Goal: Information Seeking & Learning: Learn about a topic

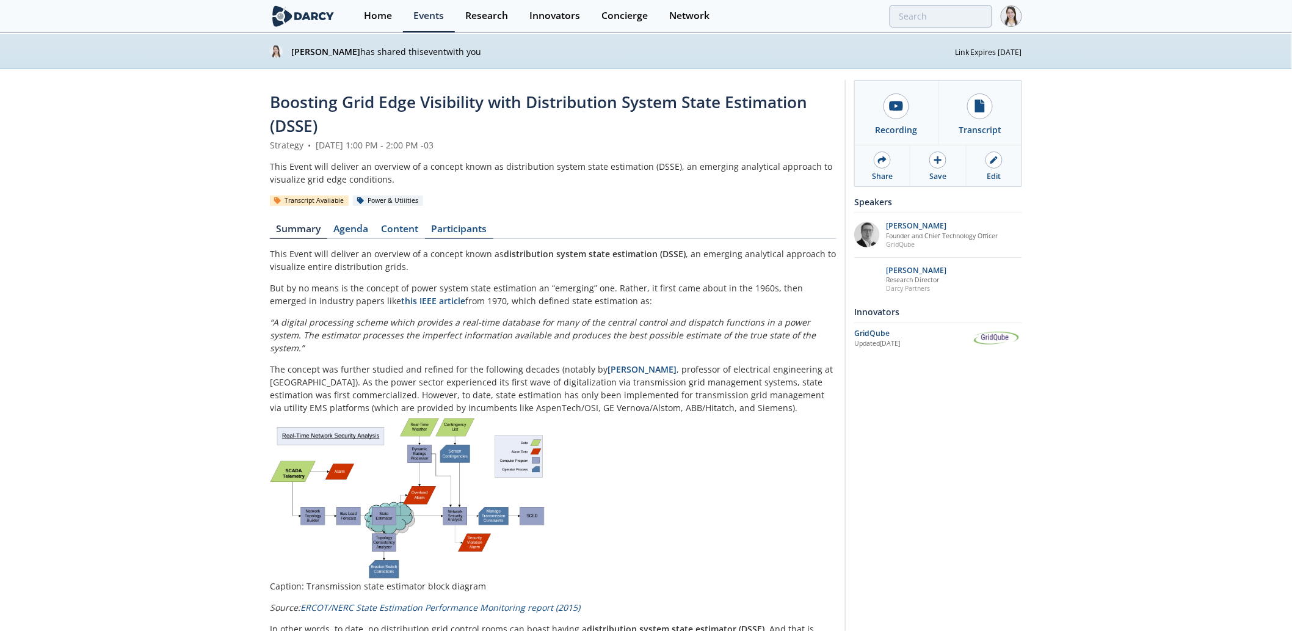
drag, startPoint x: 366, startPoint y: 226, endPoint x: 461, endPoint y: 223, distance: 94.7
click at [366, 226] on link "Agenda" at bounding box center [351, 231] width 48 height 15
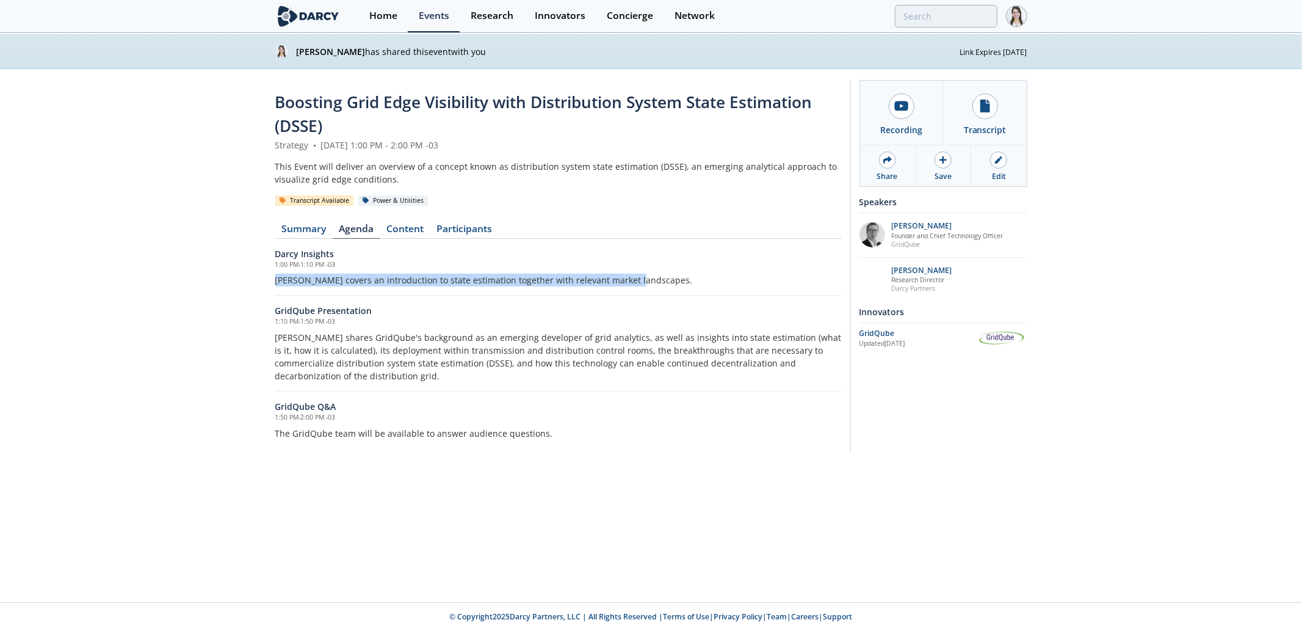
drag, startPoint x: 627, startPoint y: 276, endPoint x: 259, endPoint y: 277, distance: 368.1
click at [260, 277] on div "Boosting Grid Edge Visibility with Distribution System State Estimation (DSSE) …" at bounding box center [651, 269] width 1302 height 400
copy p "Darcy covers an introduction to state estimation together with relevant market …"
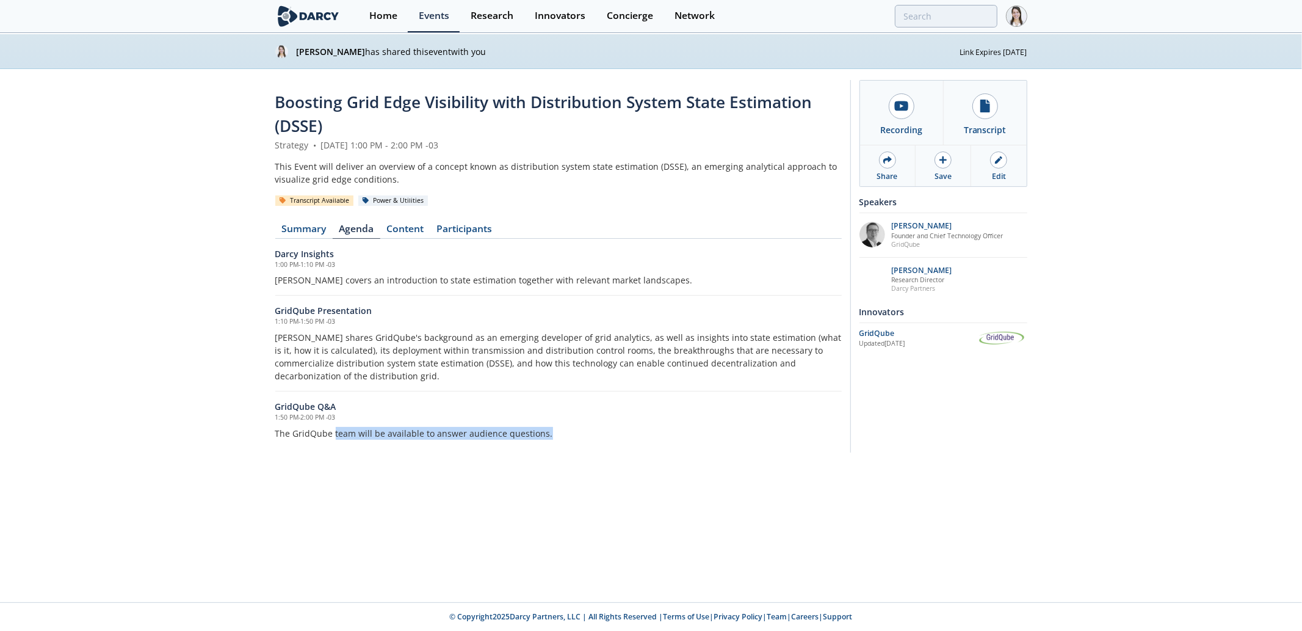
drag, startPoint x: 333, startPoint y: 430, endPoint x: 585, endPoint y: 435, distance: 252.1
click at [585, 435] on p "The GridQube team will be available to answer audience questions." at bounding box center [558, 433] width 566 height 13
copy p "team will be available to answer audience questions."
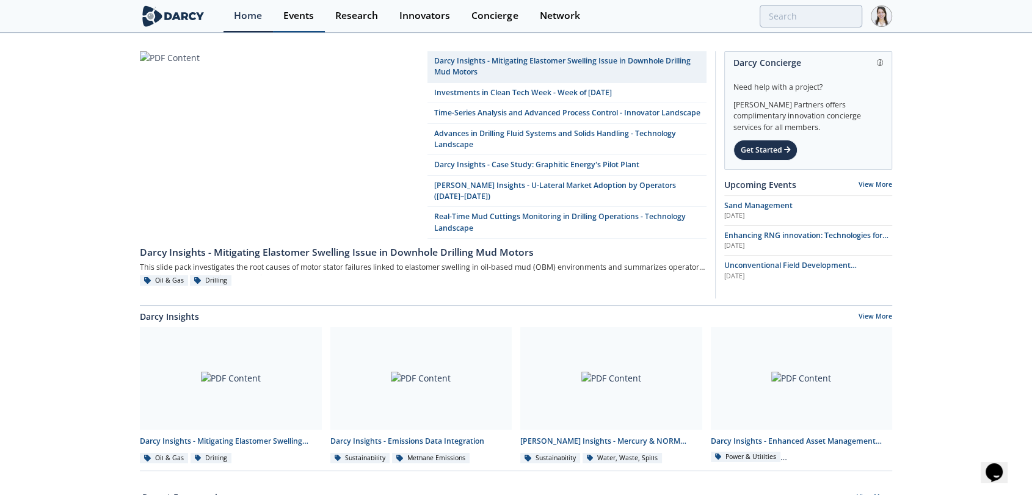
click at [303, 21] on div "Events" at bounding box center [298, 16] width 31 height 10
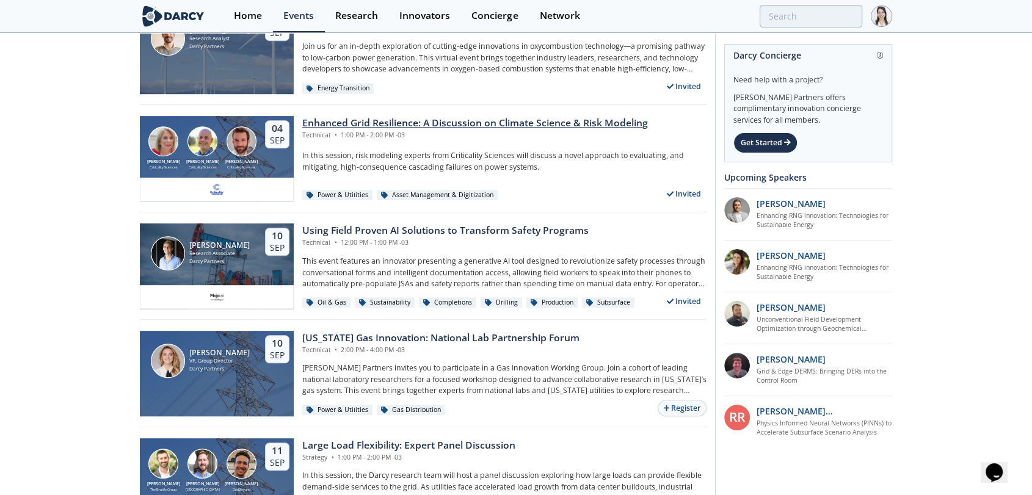
scroll to position [542, 0]
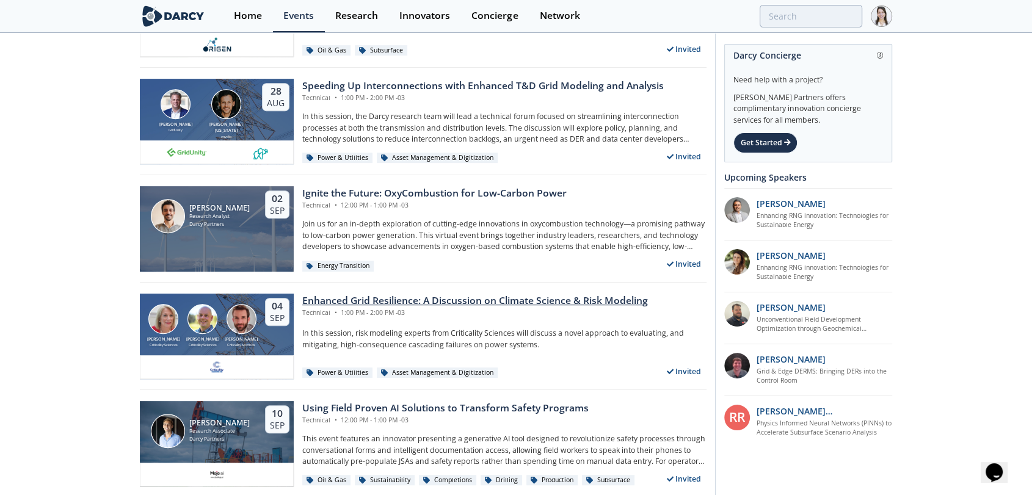
click at [247, 346] on div "Criticality Sciences" at bounding box center [241, 344] width 39 height 5
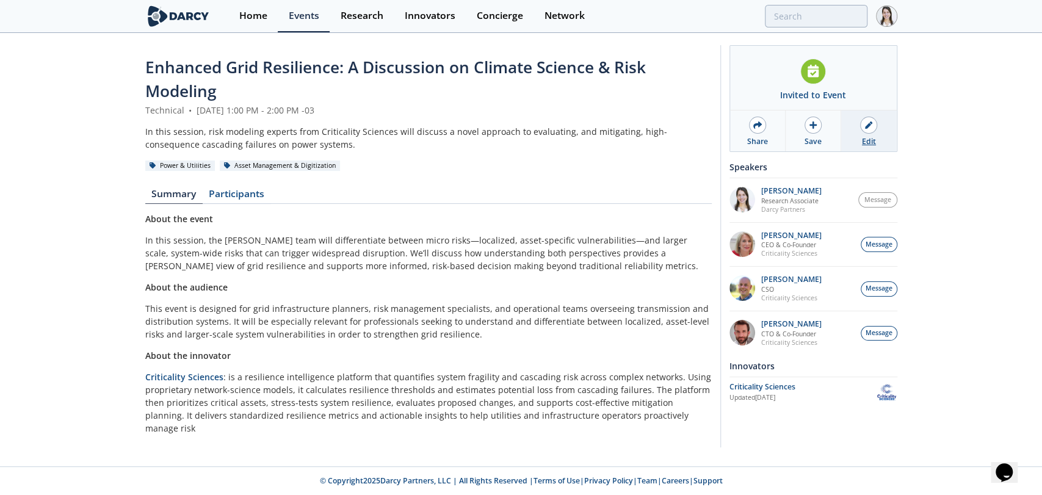
click at [879, 147] on link "Edit" at bounding box center [868, 130] width 55 height 41
click at [222, 193] on link "Agenda" at bounding box center [227, 196] width 48 height 15
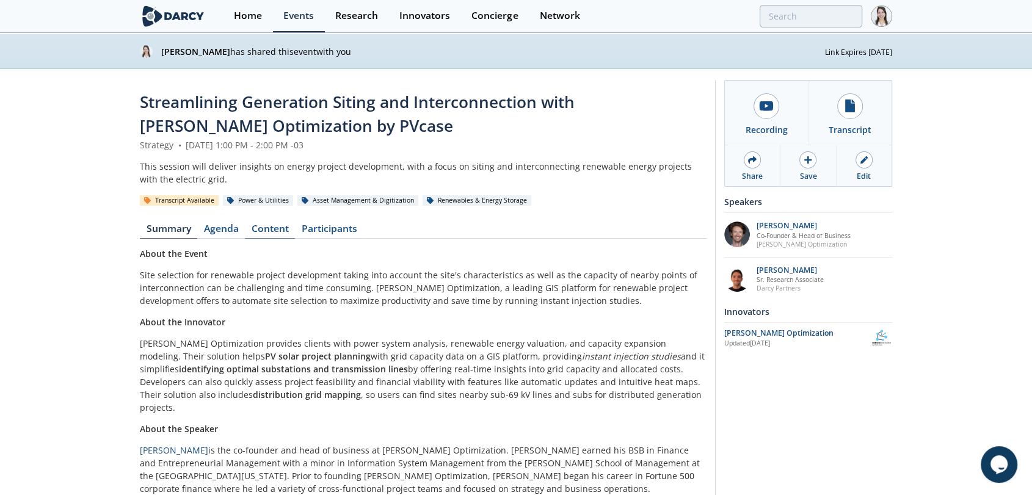
click at [282, 227] on link "Content" at bounding box center [270, 231] width 50 height 15
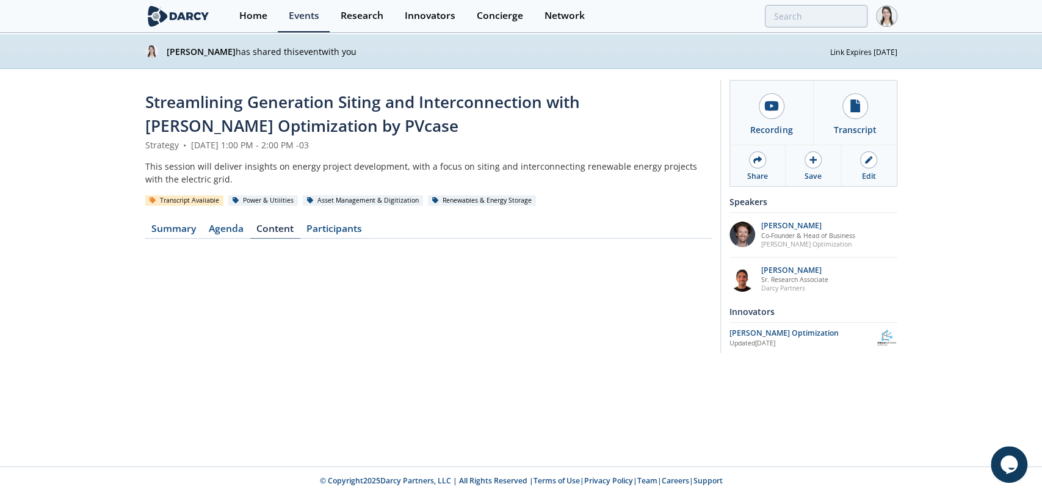
click at [283, 231] on link "Content" at bounding box center [275, 231] width 50 height 15
click at [279, 236] on link "Content" at bounding box center [275, 231] width 50 height 15
click at [214, 224] on link "Agenda" at bounding box center [227, 231] width 48 height 15
click at [171, 230] on link "Summary" at bounding box center [173, 231] width 57 height 15
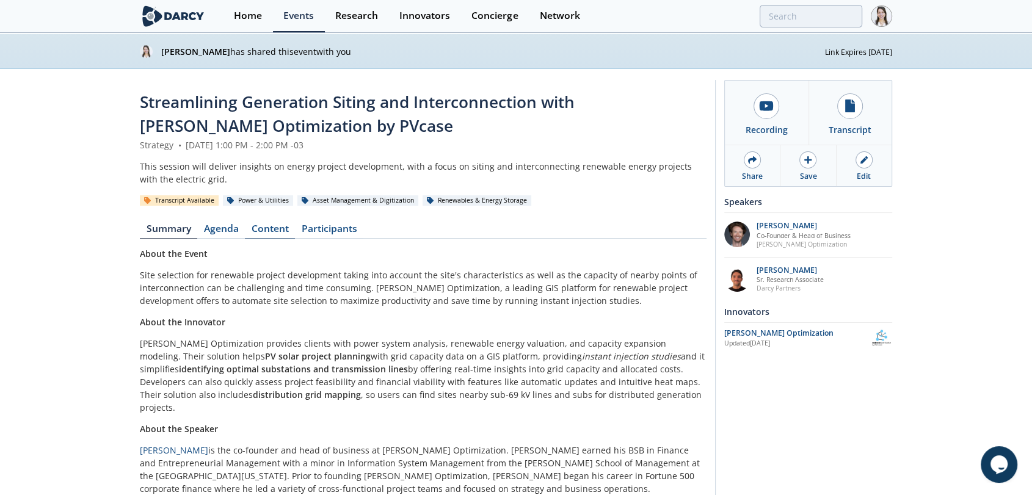
click at [264, 234] on link "Content" at bounding box center [270, 231] width 50 height 15
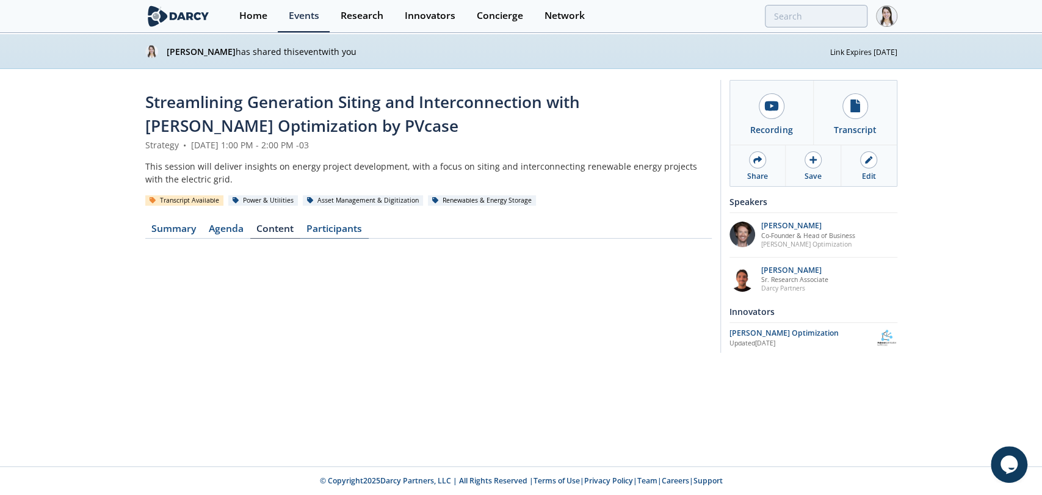
click at [349, 225] on link "Participants" at bounding box center [334, 231] width 68 height 15
click at [174, 262] on button "View More" at bounding box center [167, 262] width 44 height 30
click at [278, 227] on link "Content" at bounding box center [275, 231] width 50 height 15
click at [227, 229] on link "Agenda" at bounding box center [227, 231] width 48 height 15
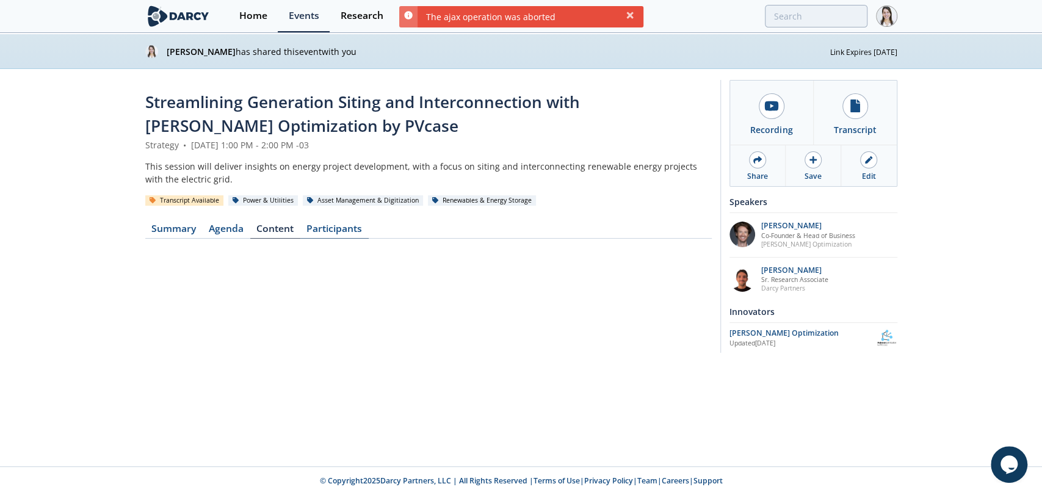
click at [301, 231] on nav "Summary Agenda Content Participants" at bounding box center [428, 231] width 566 height 15
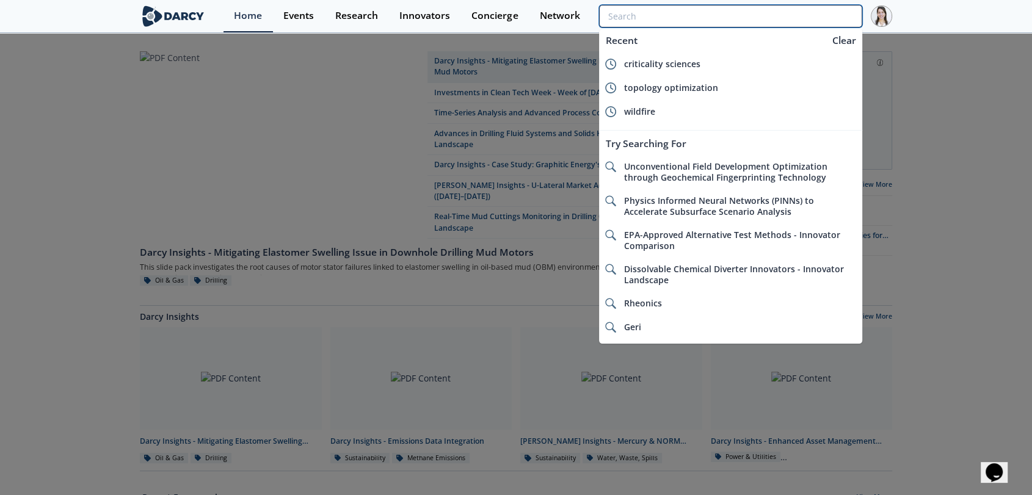
click at [808, 23] on input "search" at bounding box center [730, 16] width 263 height 23
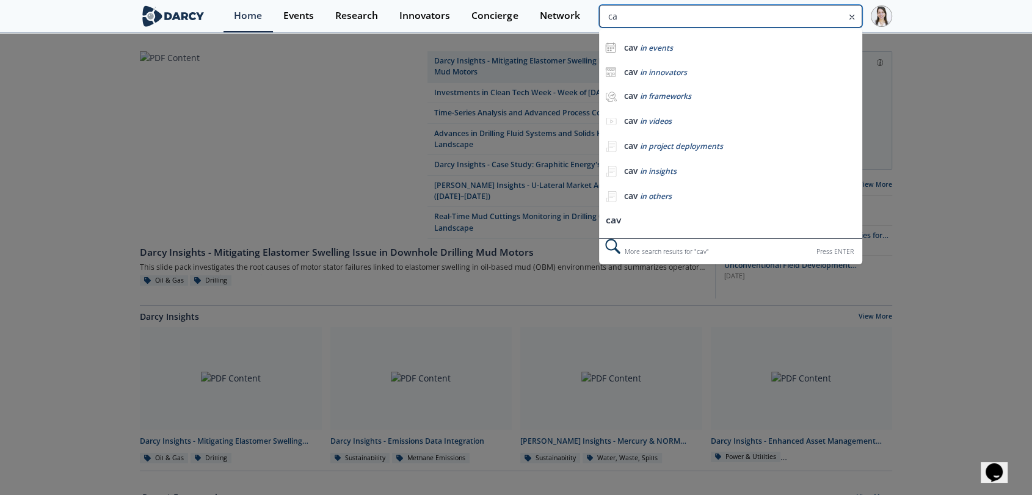
type input "c"
type input "rhizome"
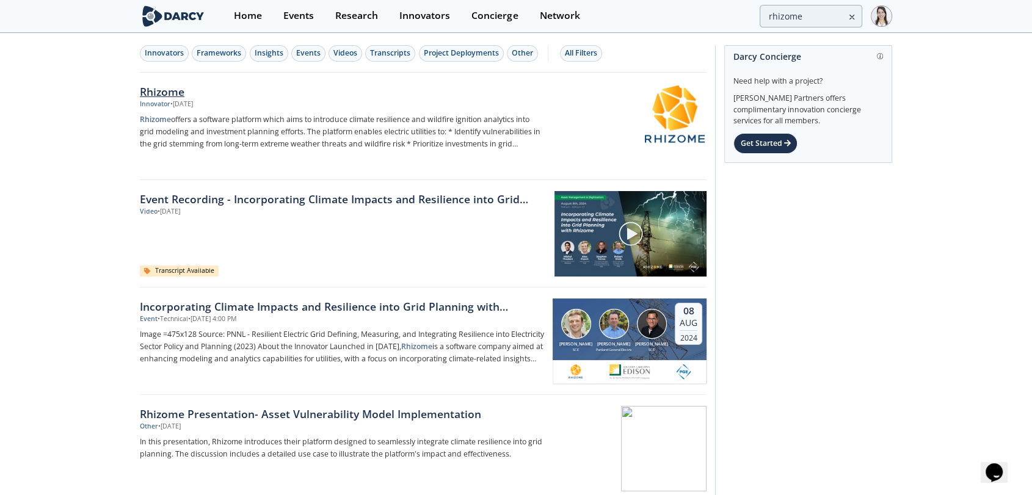
click at [190, 92] on div "Rhizome" at bounding box center [342, 92] width 404 height 16
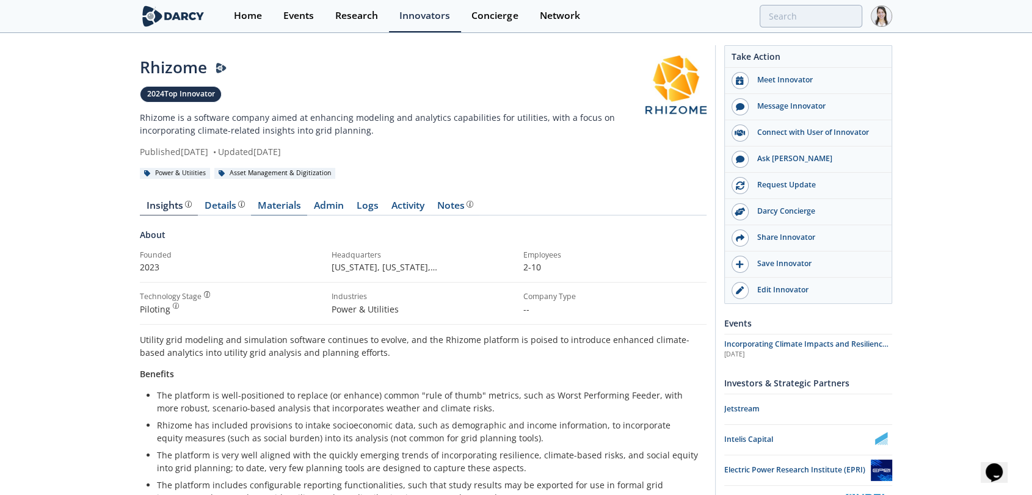
click at [302, 211] on link "Materials" at bounding box center [279, 208] width 56 height 15
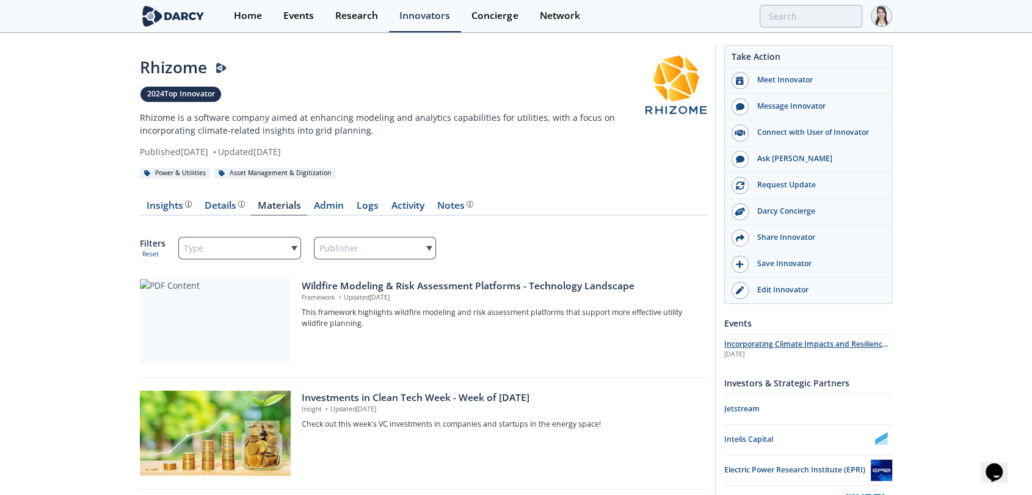
click at [754, 350] on div "Aug 8th 2024" at bounding box center [808, 355] width 168 height 10
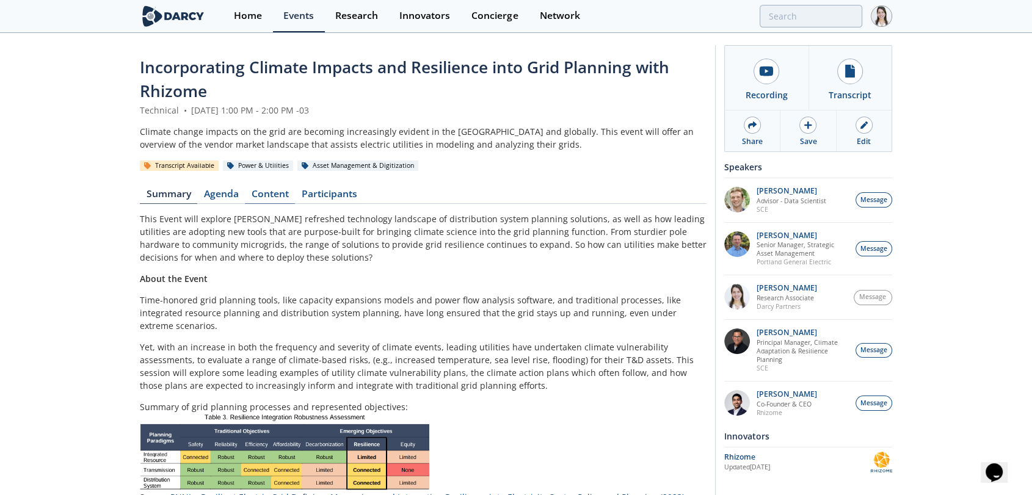
click at [261, 196] on link "Content" at bounding box center [270, 196] width 50 height 15
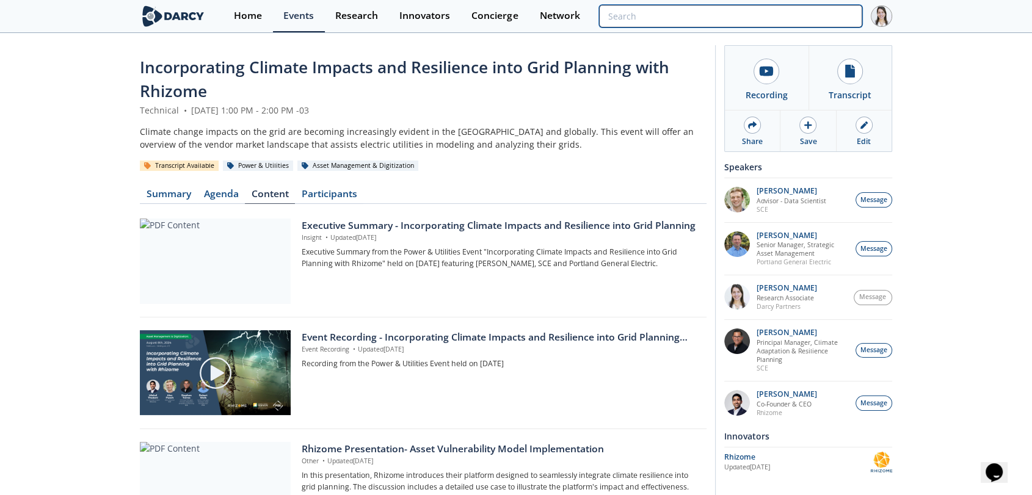
click at [784, 25] on input "search" at bounding box center [730, 16] width 263 height 23
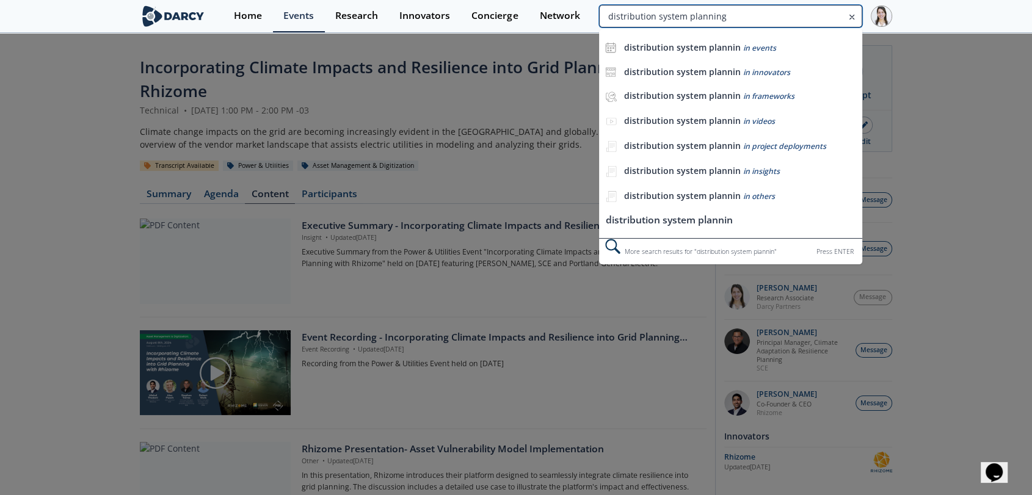
type input "distribution system planning"
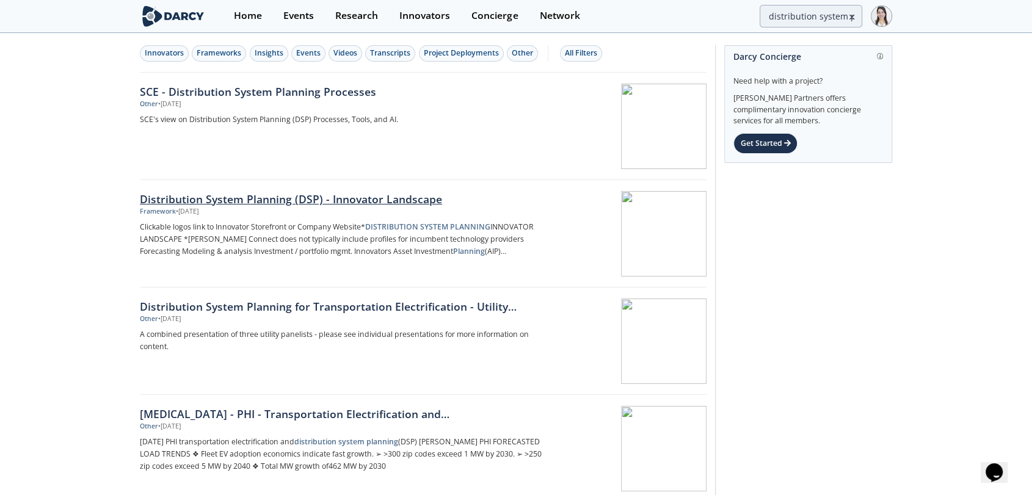
click at [292, 198] on div "Distribution System Planning (DSP) - Innovator Landscape" at bounding box center [342, 199] width 404 height 16
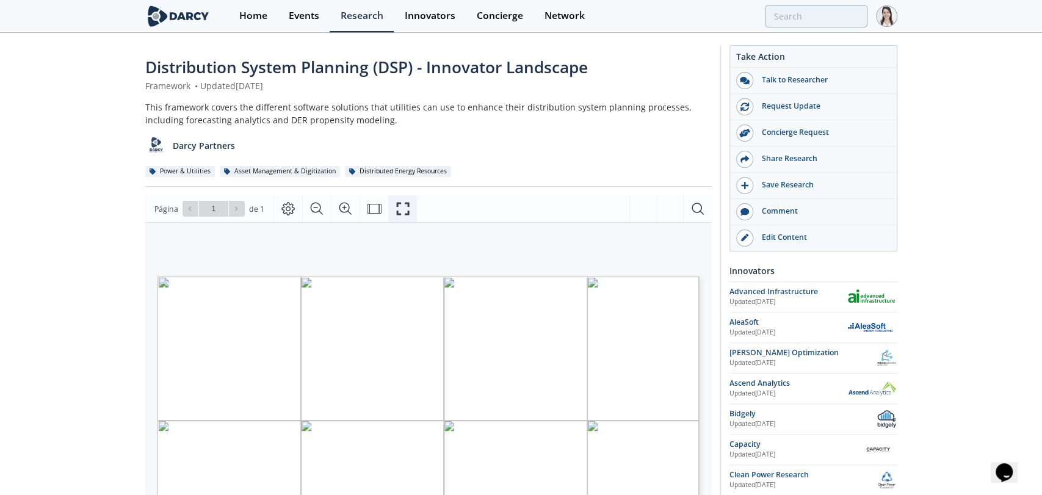
drag, startPoint x: 399, startPoint y: 208, endPoint x: 512, endPoint y: 267, distance: 127.8
click at [399, 208] on icon "Fullscreen" at bounding box center [403, 208] width 15 height 15
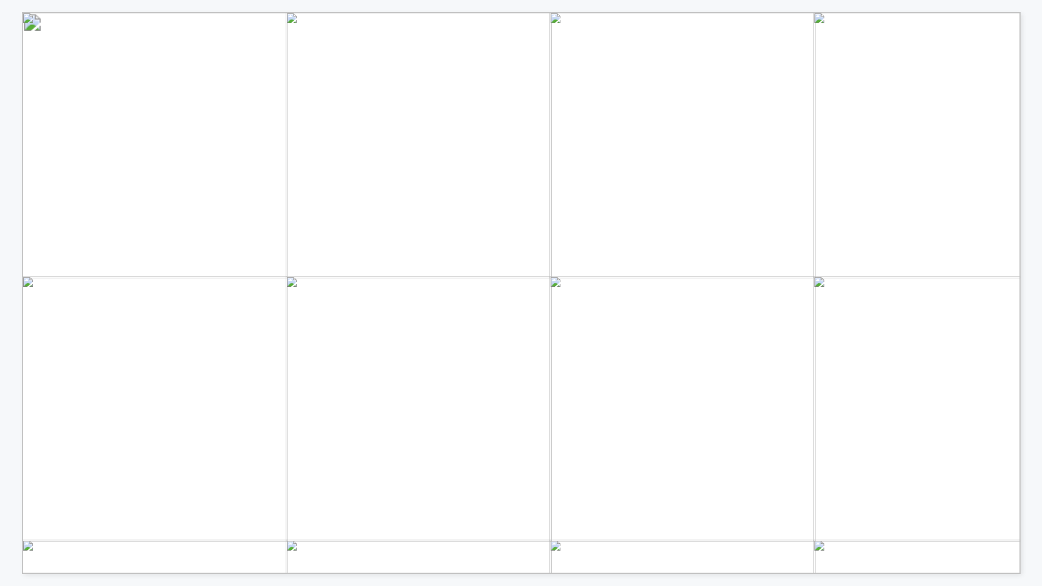
click at [717, 45] on span "Página 1" at bounding box center [1012, 530] width 1775 height 999
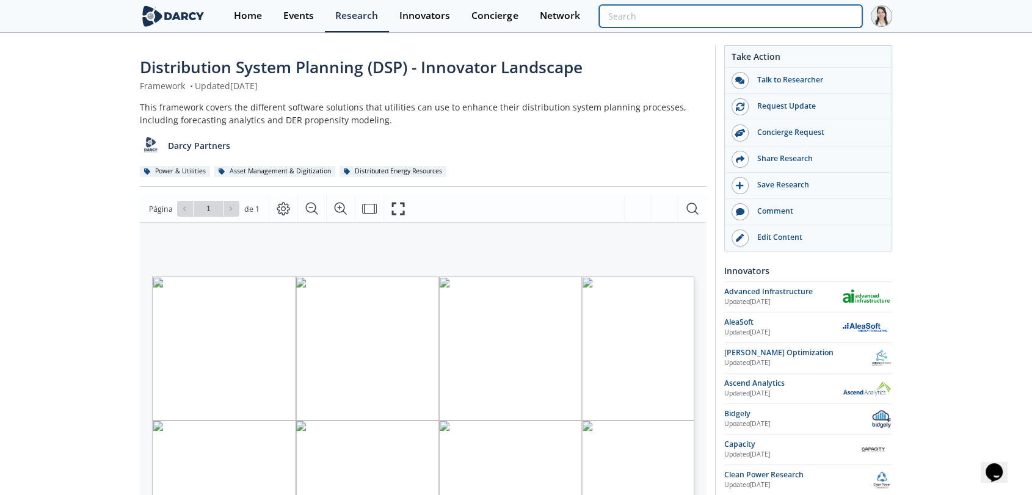
click at [817, 16] on input "search" at bounding box center [730, 16] width 263 height 23
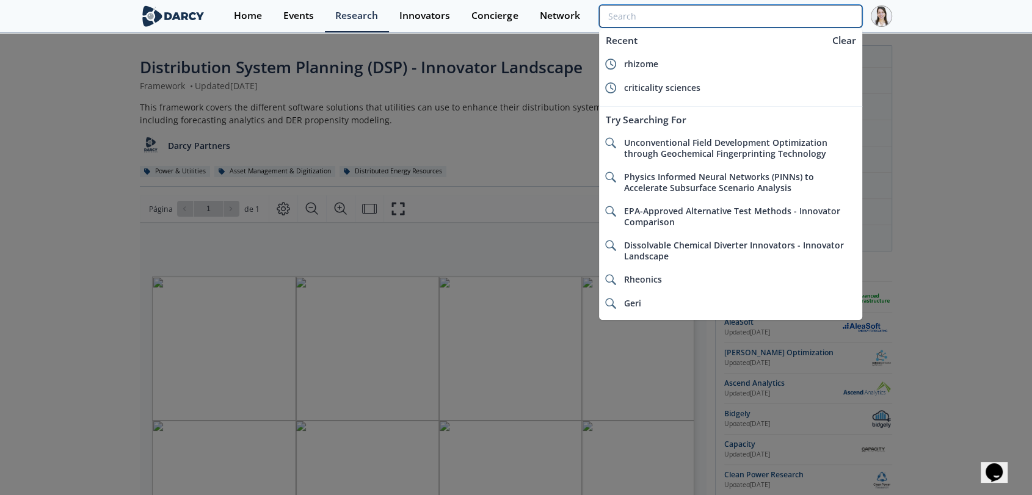
type input "distribution system planning"
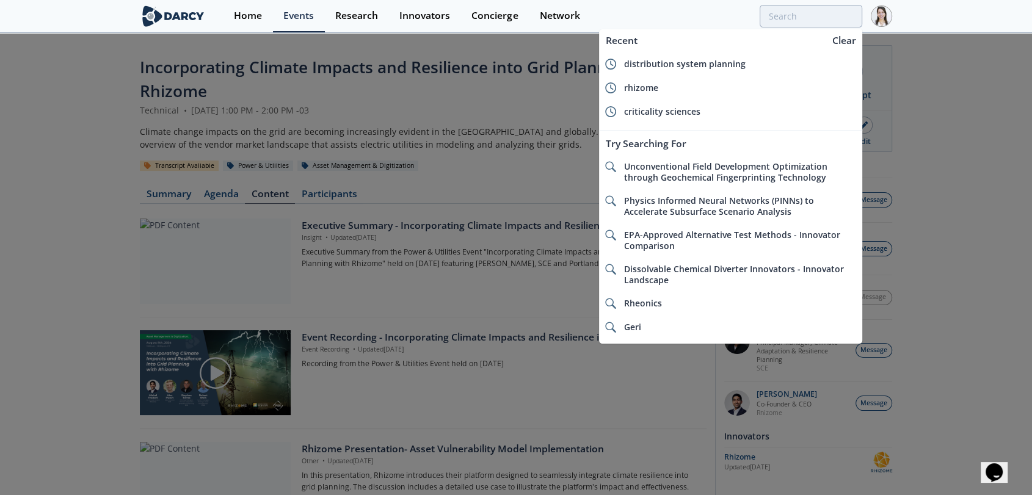
click at [71, 165] on div at bounding box center [516, 247] width 1032 height 495
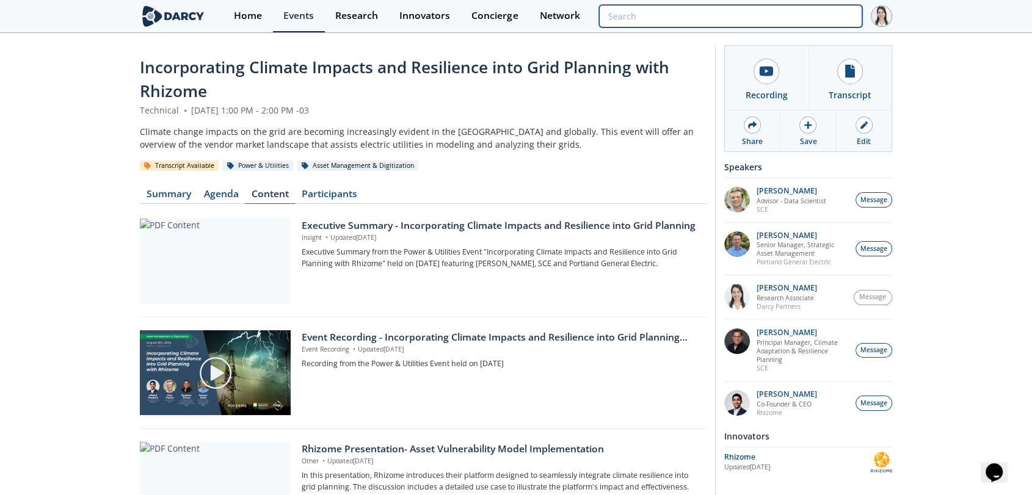
click at [789, 22] on input "search" at bounding box center [730, 16] width 263 height 23
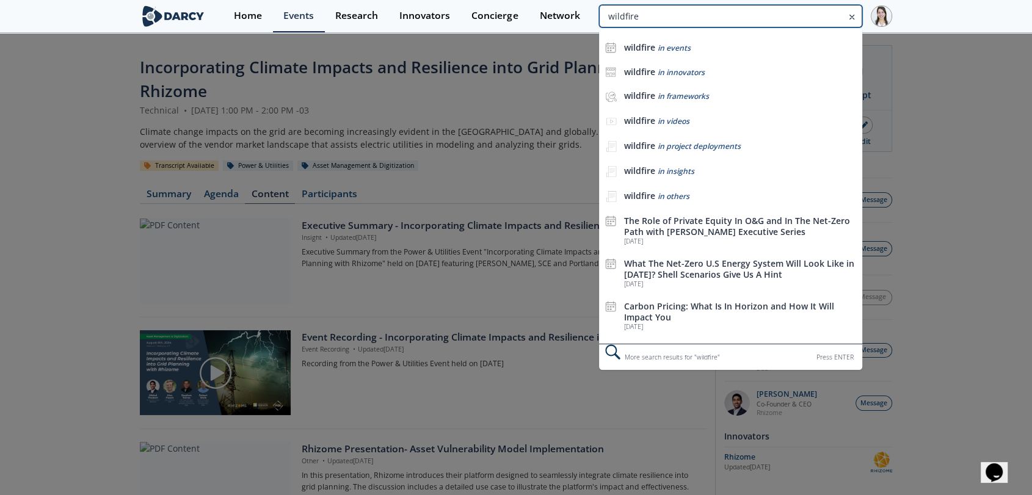
type input "wildfire"
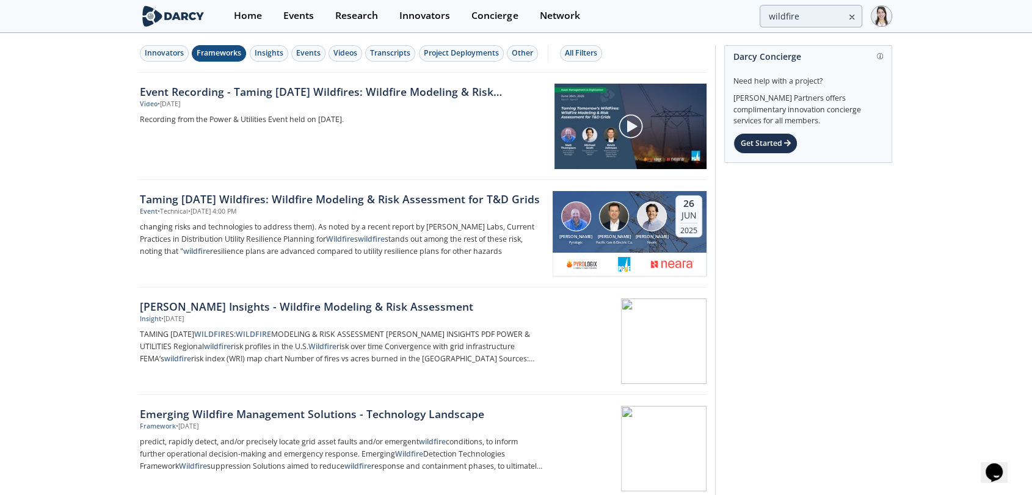
click at [231, 59] on div "Frameworks" at bounding box center [219, 53] width 45 height 11
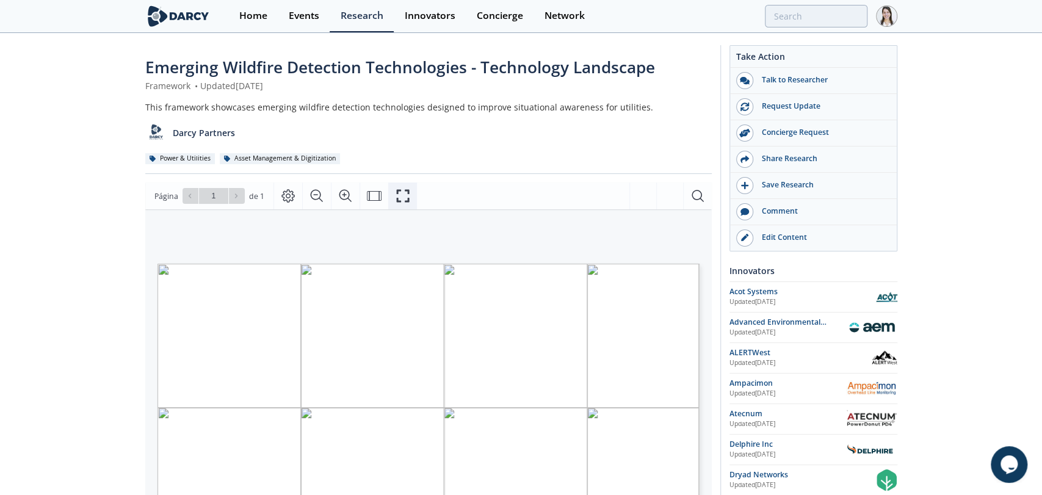
click at [403, 191] on icon "Fullscreen" at bounding box center [403, 196] width 13 height 13
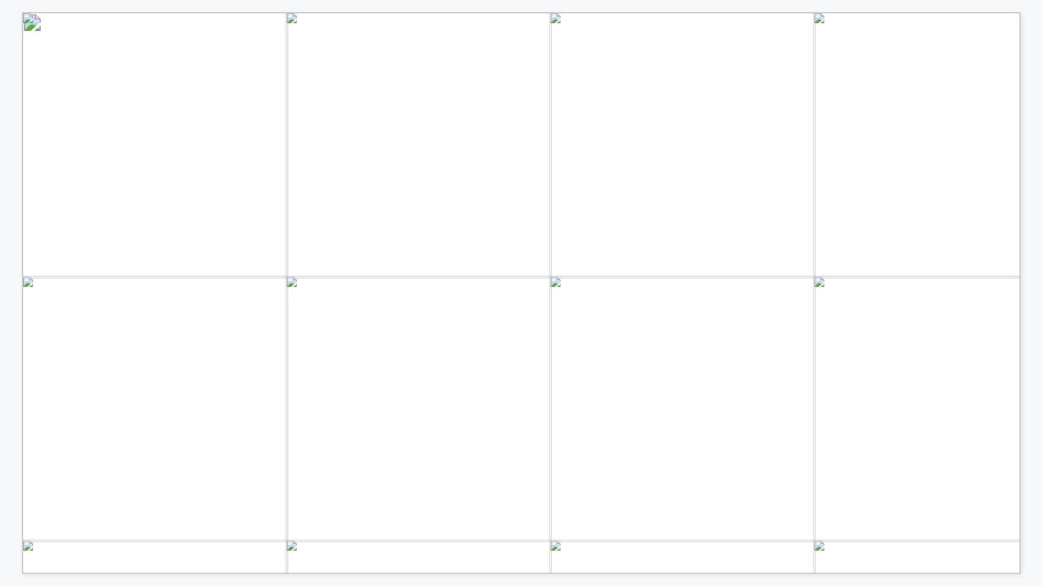
click at [747, 70] on span "Página 1" at bounding box center [1009, 551] width 1775 height 999
click at [850, 291] on span "Imaging" at bounding box center [838, 293] width 26 height 7
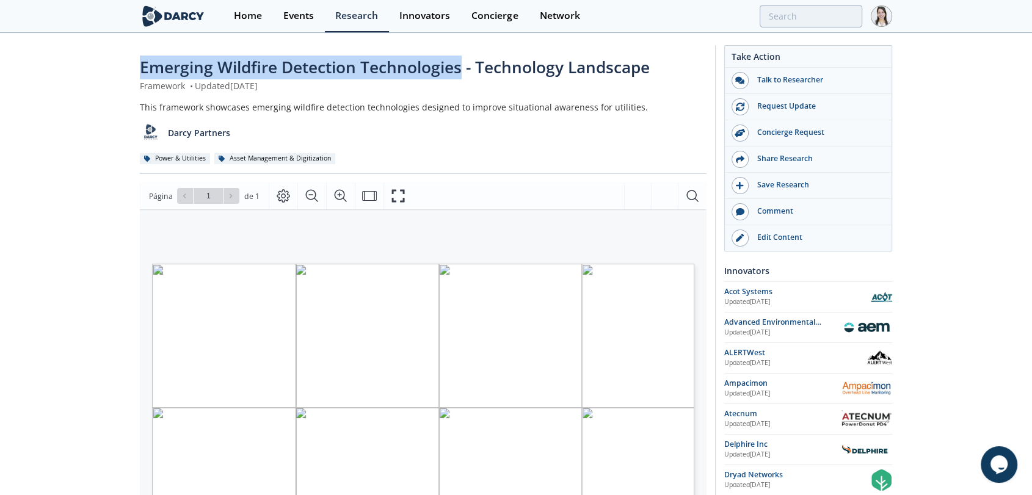
drag, startPoint x: 460, startPoint y: 67, endPoint x: 136, endPoint y: 67, distance: 324.1
click at [136, 67] on div "Emerging Wildfire Detection Technologies - Technology Landscape Framework • Upd…" at bounding box center [516, 463] width 1032 height 859
copy span "Emerging Wildfire Detection Technologies"
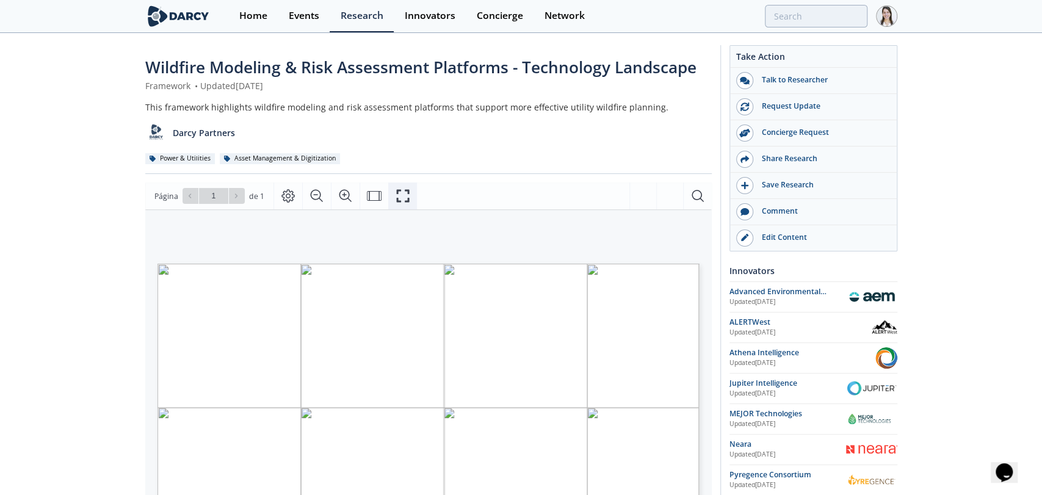
click at [396, 189] on icon "Fullscreen" at bounding box center [403, 196] width 15 height 15
drag, startPoint x: 394, startPoint y: 193, endPoint x: 433, endPoint y: 252, distance: 71.3
click at [397, 193] on icon "Fullscreen" at bounding box center [403, 196] width 13 height 13
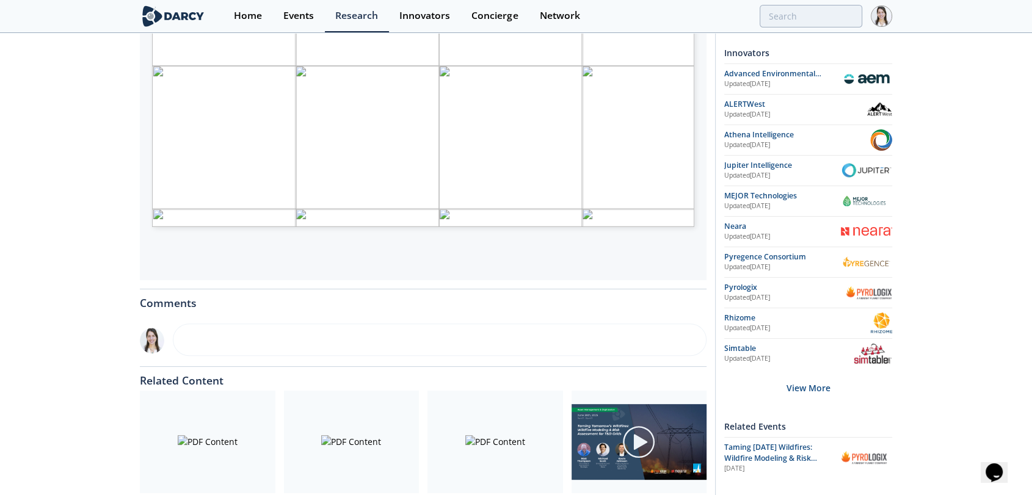
scroll to position [427, 0]
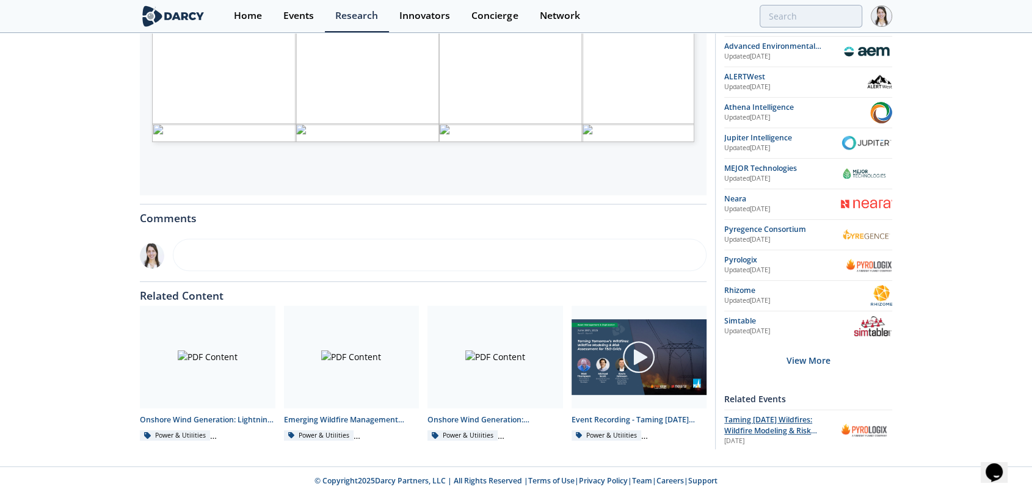
click at [783, 422] on div "Taming [DATE] Wildfires: Wildfire Modeling & Risk Assessment for T&D Grids" at bounding box center [778, 425] width 108 height 23
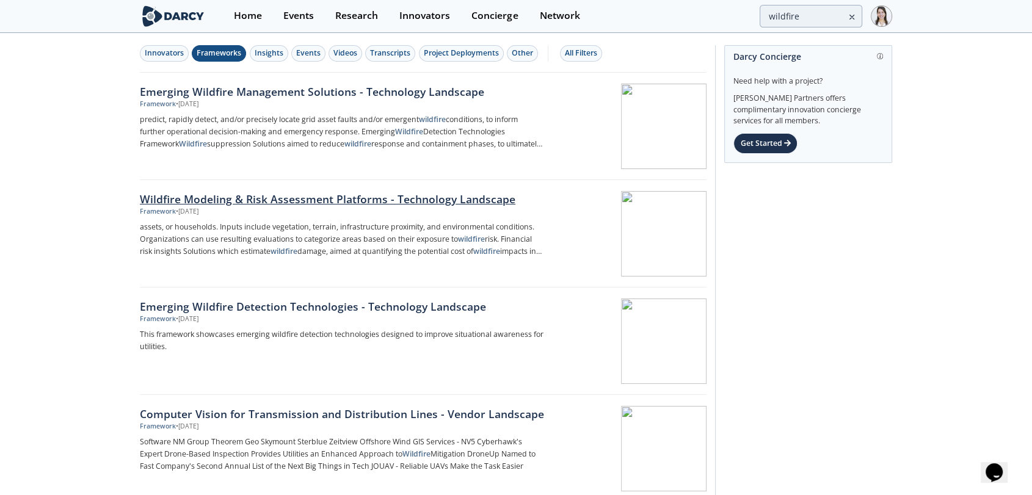
click at [293, 201] on div "Wildfire Modeling & Risk Assessment Platforms - Technology Landscape" at bounding box center [342, 199] width 404 height 16
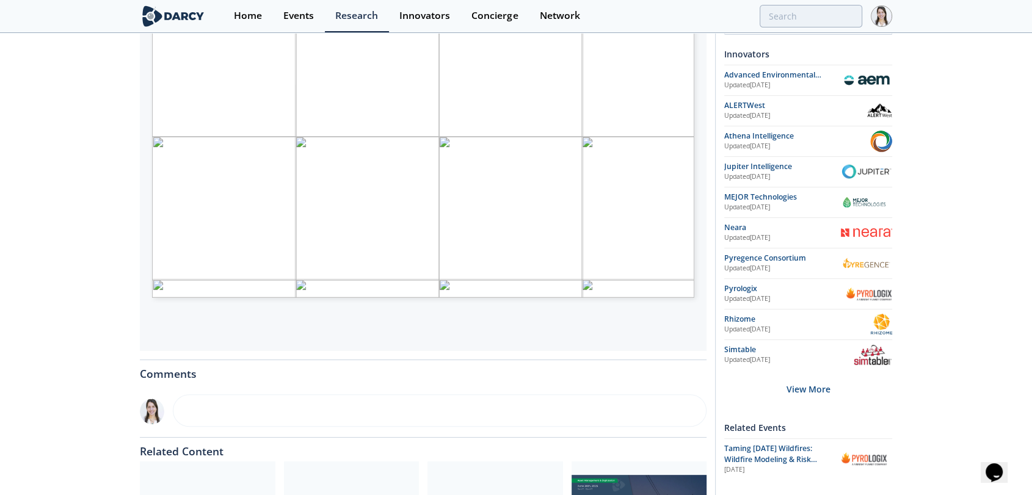
scroll to position [203, 0]
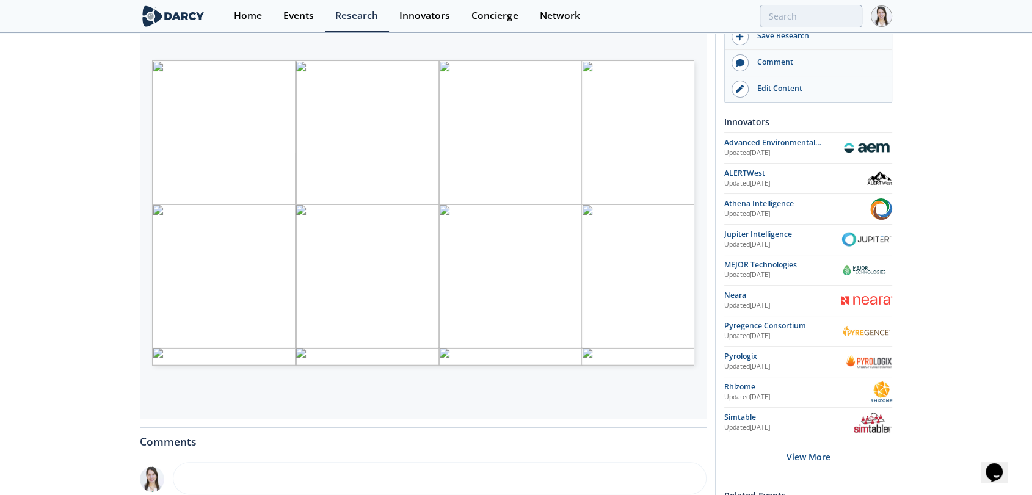
click at [134, 280] on div "Wildfire Modeling & Risk Assessment Platforms - Technology Landscape Framework …" at bounding box center [516, 260] width 1032 height 859
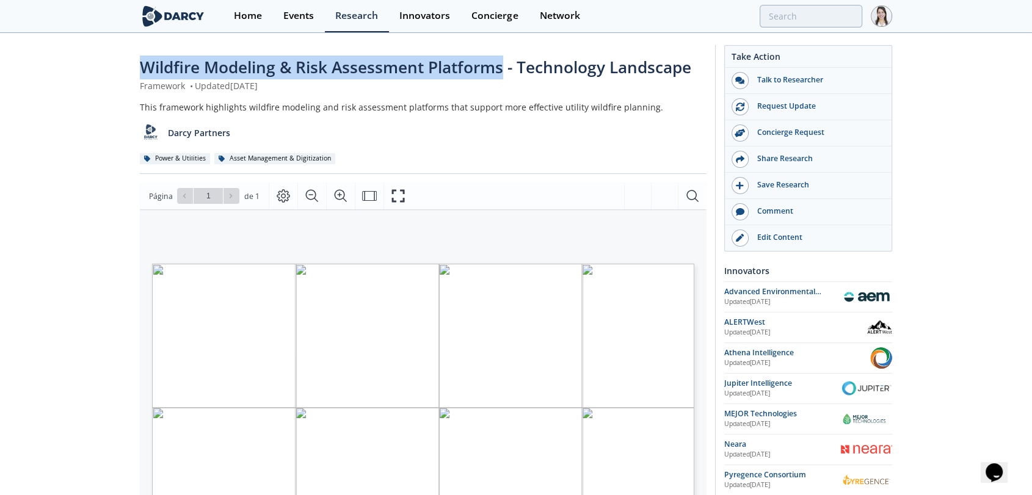
drag, startPoint x: 501, startPoint y: 68, endPoint x: 66, endPoint y: 66, distance: 435.2
click at [66, 66] on div "Wildfire Modeling & Risk Assessment Platforms - Technology Landscape Framework …" at bounding box center [516, 463] width 1032 height 859
copy span "Wildfire Modeling & Risk Assessment Platforms"
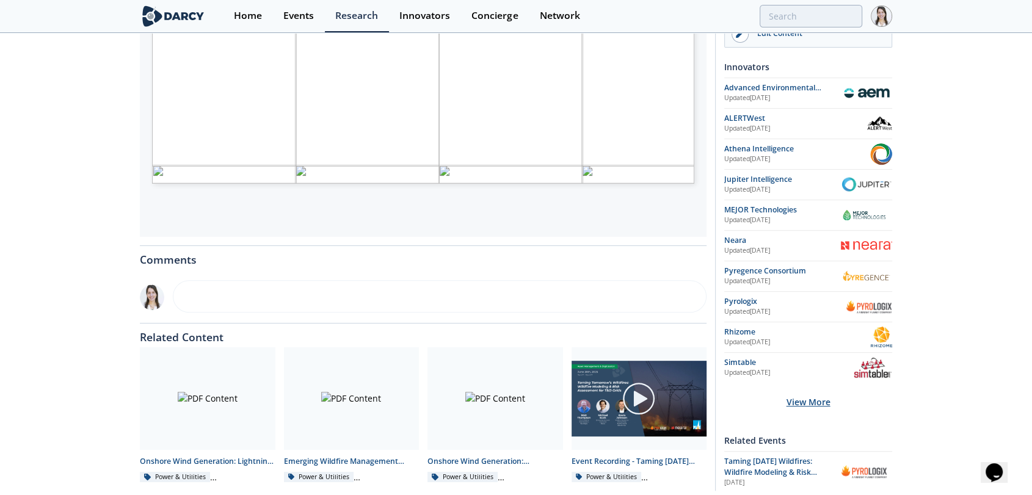
scroll to position [407, 0]
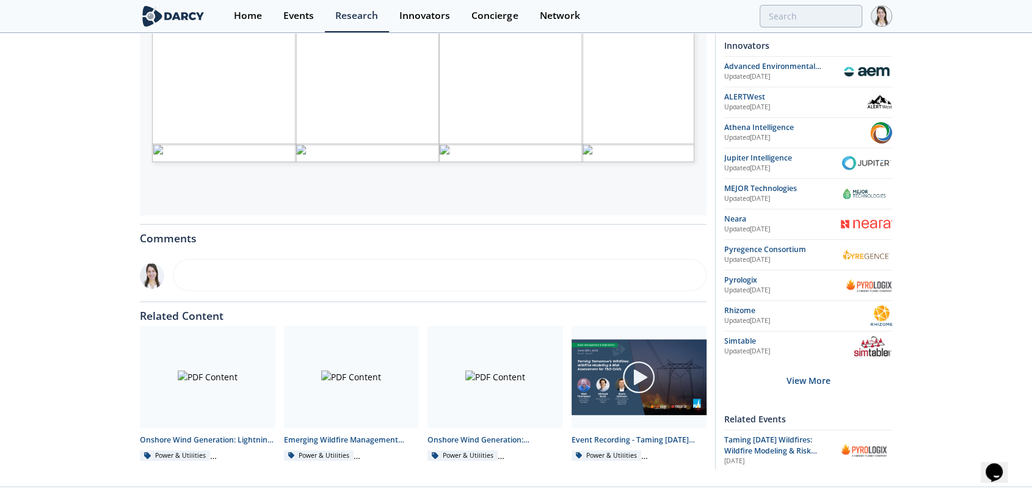
click at [770, 437] on span "Taming Tomorrow’s Wildfires: Wildfire Modeling & Risk Assessment for T&D Grids" at bounding box center [770, 451] width 93 height 33
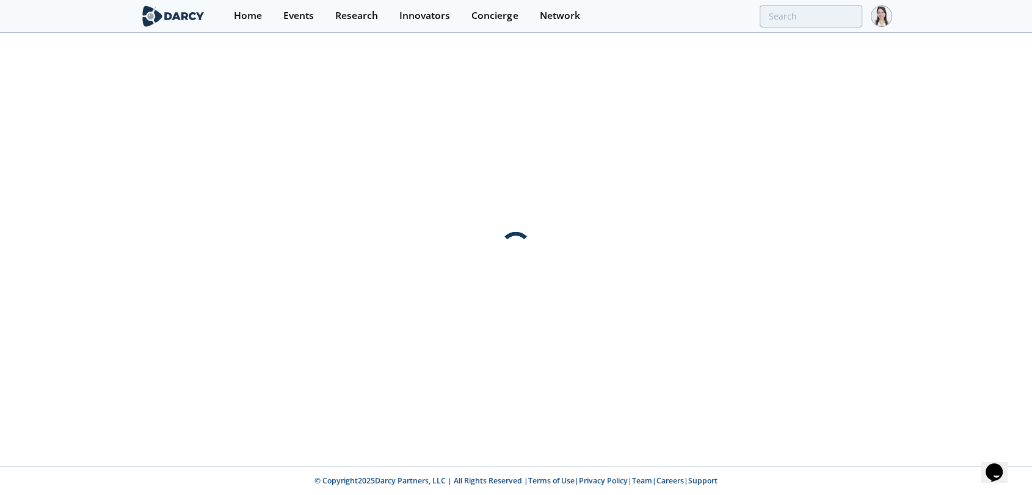
scroll to position [0, 0]
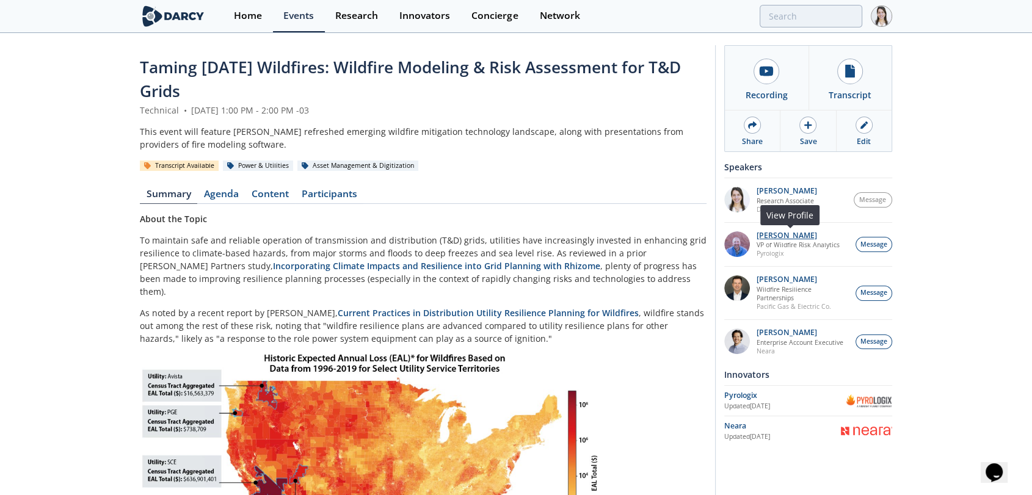
click at [776, 235] on p "Matt Thompson" at bounding box center [797, 235] width 83 height 9
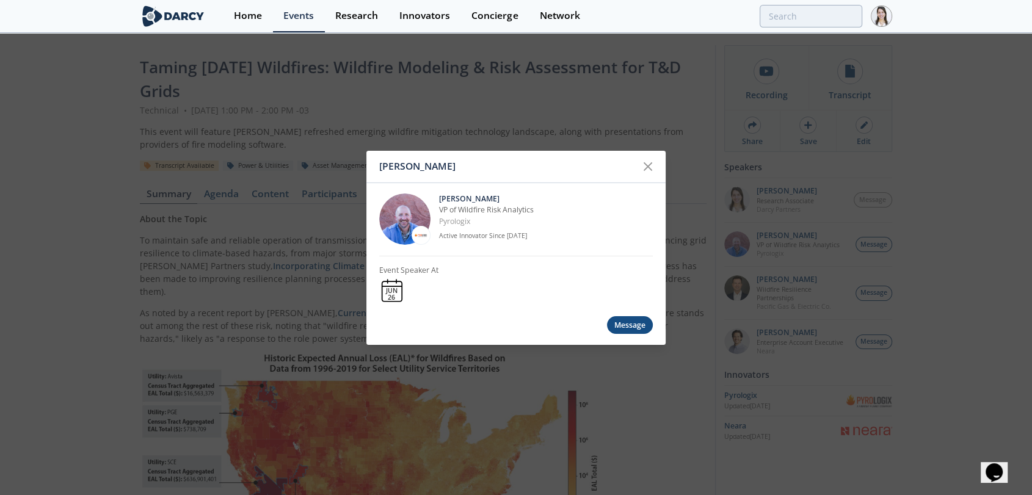
drag, startPoint x: 648, startPoint y: 167, endPoint x: 695, endPoint y: 195, distance: 54.5
click at [648, 165] on icon at bounding box center [647, 166] width 15 height 15
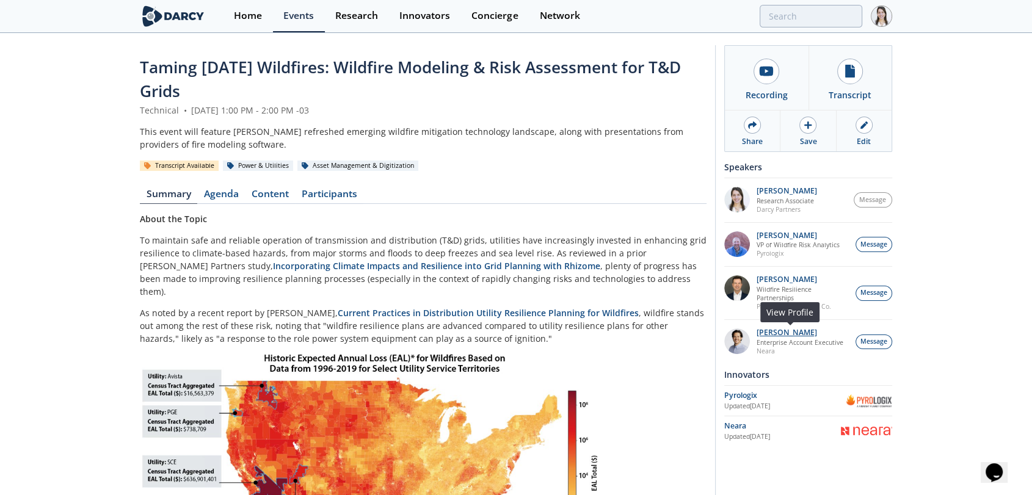
click at [791, 328] on p "Michael Scott" at bounding box center [799, 332] width 87 height 9
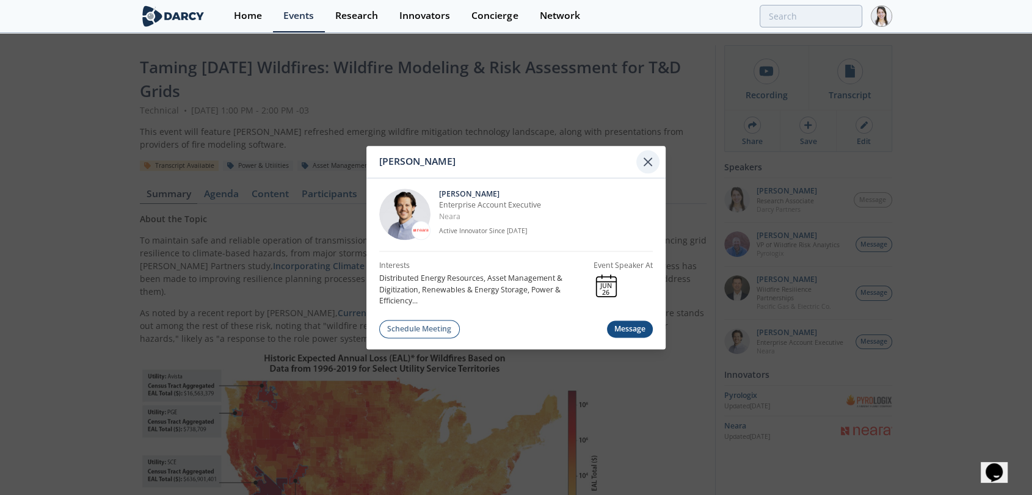
click at [653, 161] on icon at bounding box center [647, 161] width 15 height 15
